Goal: Task Accomplishment & Management: Use online tool/utility

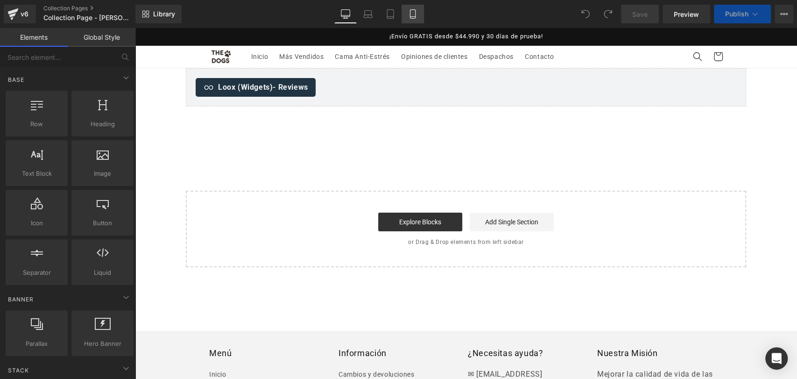
drag, startPoint x: 0, startPoint y: 0, endPoint x: 419, endPoint y: 20, distance: 419.6
click at [419, 20] on link "Mobile" at bounding box center [412, 14] width 22 height 19
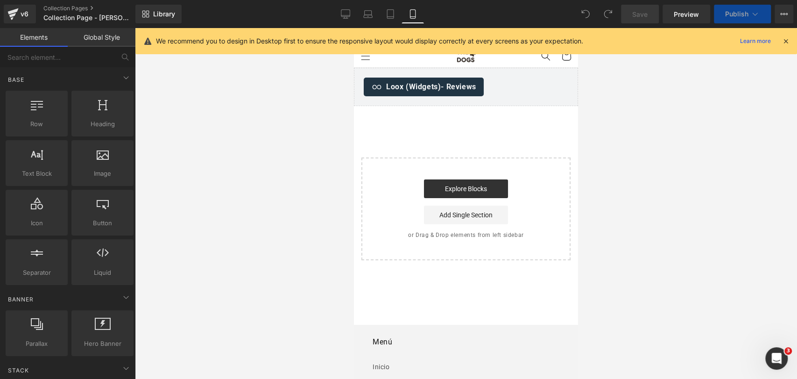
click at [784, 38] on icon at bounding box center [785, 41] width 8 height 8
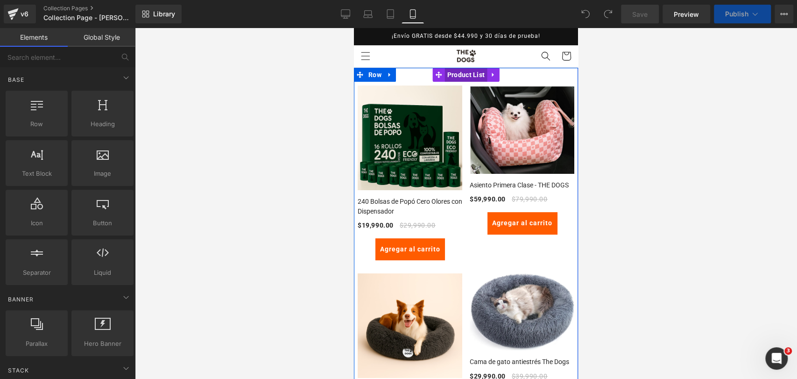
click at [459, 77] on span "Product List" at bounding box center [466, 75] width 42 height 14
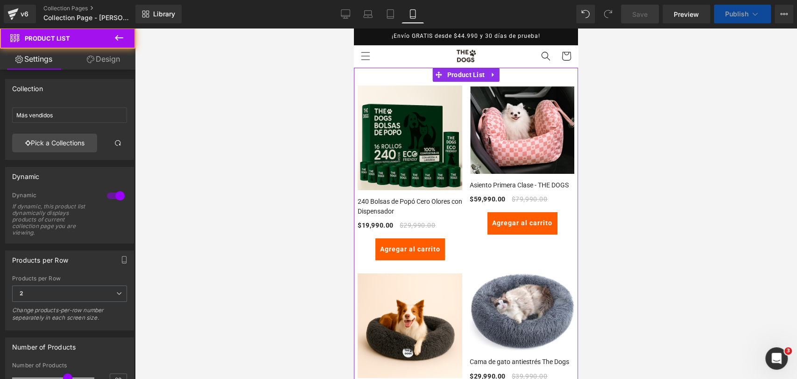
scroll to position [155, 0]
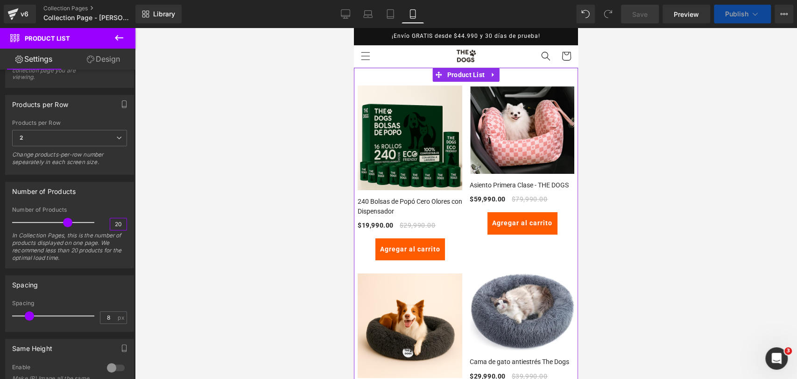
click at [111, 225] on input "20" at bounding box center [118, 224] width 16 height 12
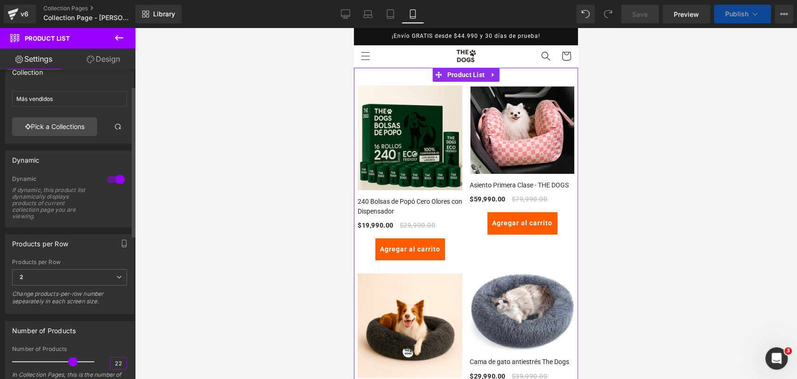
scroll to position [68, 0]
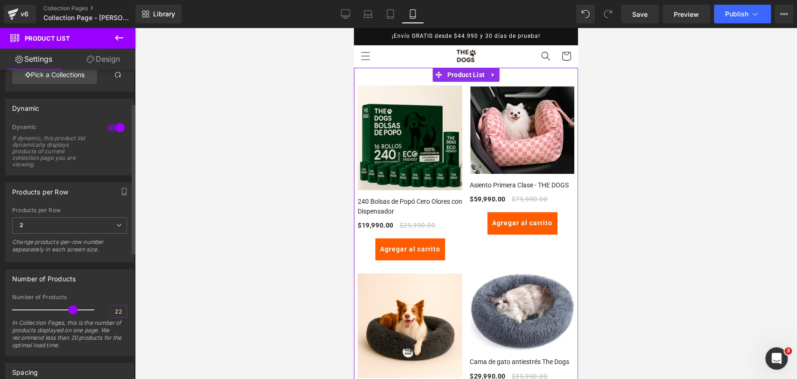
type input "22"
click at [108, 270] on div "Number of Products" at bounding box center [70, 278] width 128 height 18
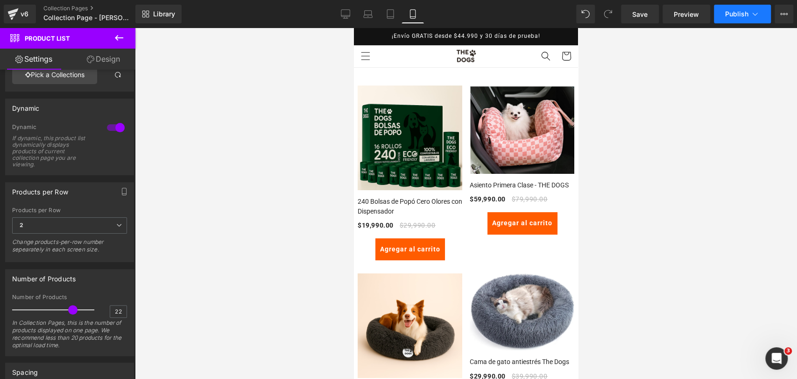
click at [728, 17] on span "Publish" at bounding box center [736, 13] width 23 height 7
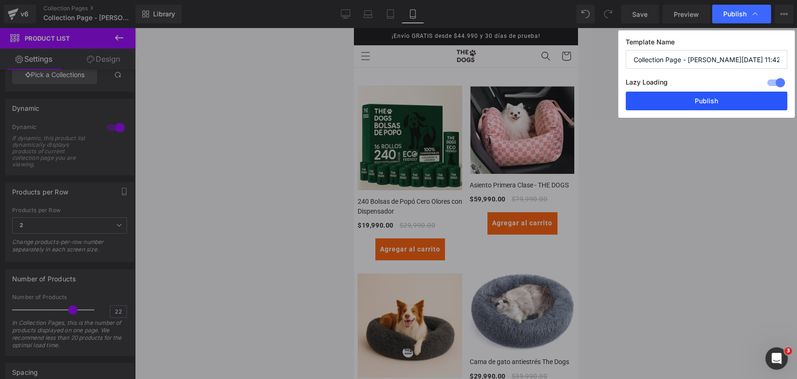
click at [720, 98] on button "Publish" at bounding box center [706, 100] width 162 height 19
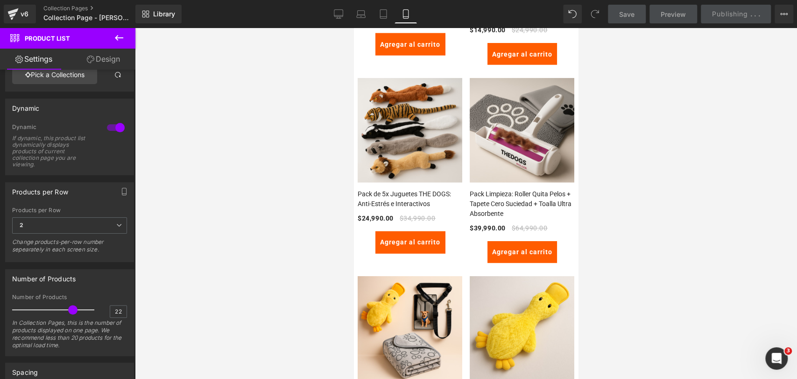
scroll to position [1606, 0]
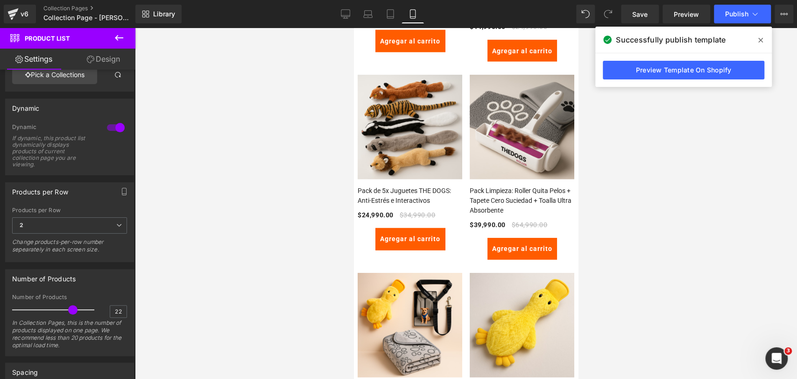
click at [756, 39] on span at bounding box center [760, 40] width 15 height 15
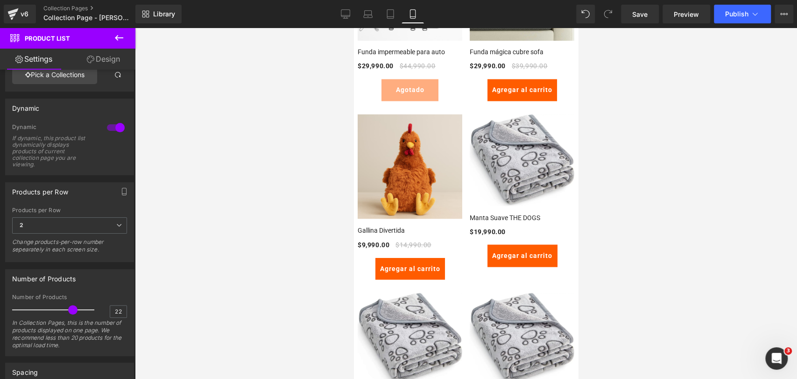
scroll to position [0, 0]
